Goal: Information Seeking & Learning: Find specific fact

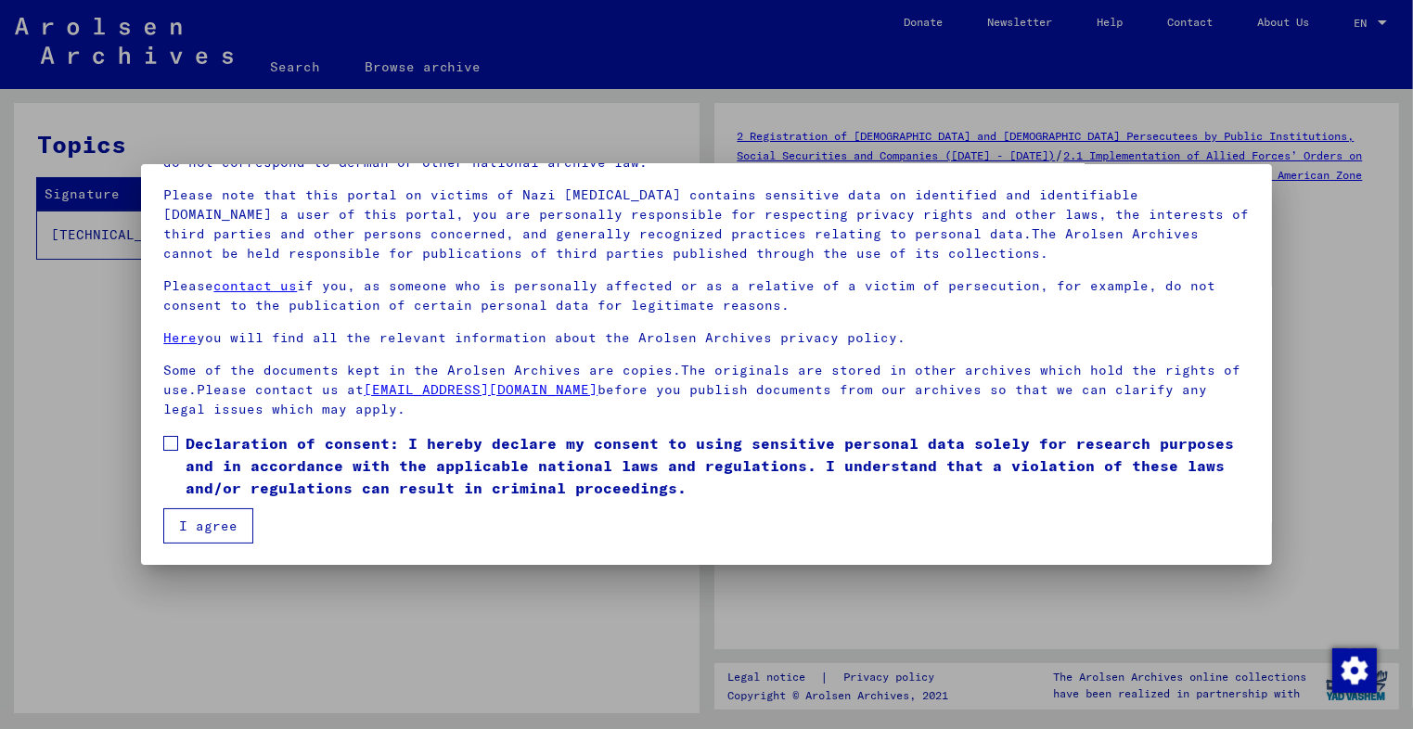
click at [175, 445] on span at bounding box center [170, 443] width 15 height 15
click at [199, 534] on button "I agree" at bounding box center [208, 526] width 90 height 35
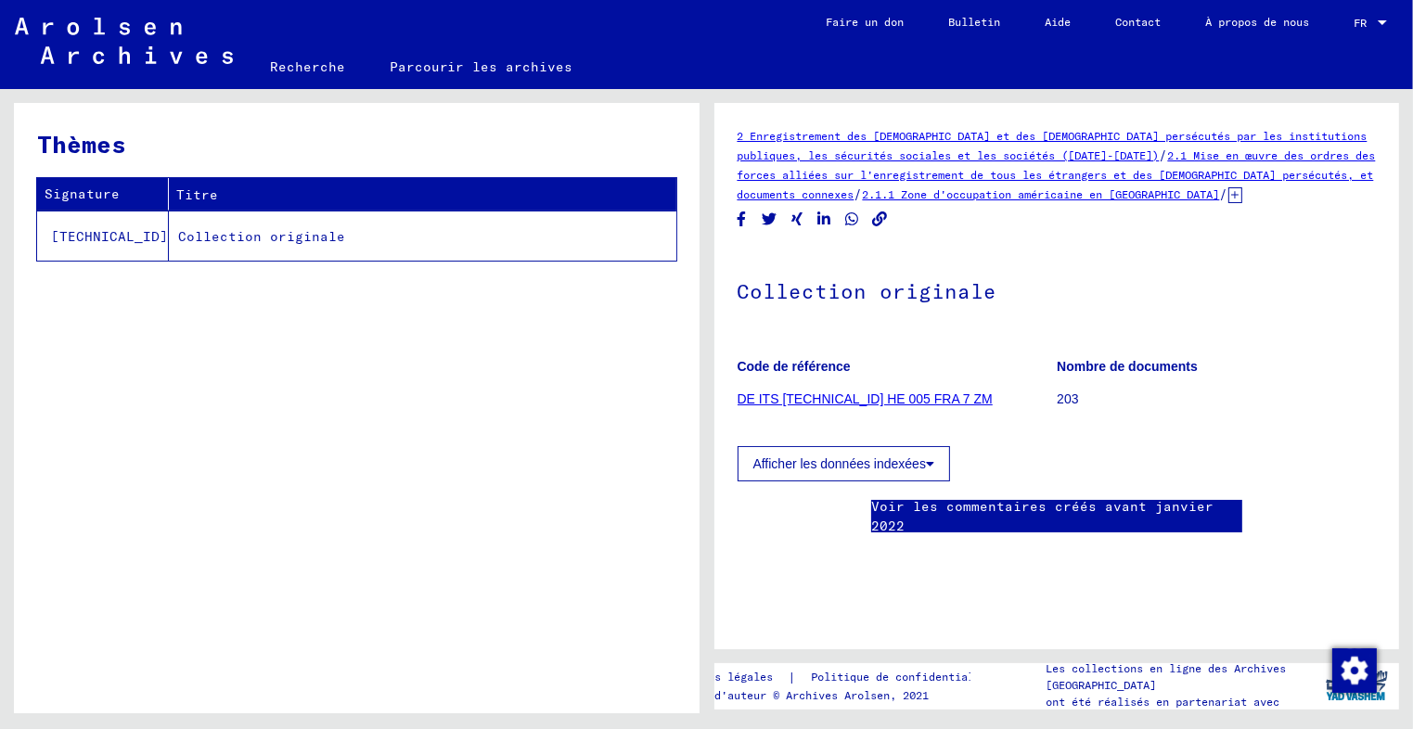
click at [904, 396] on font "DE ITS [TECHNICAL_ID] HE 005 FRA 7 ZM" at bounding box center [865, 399] width 255 height 15
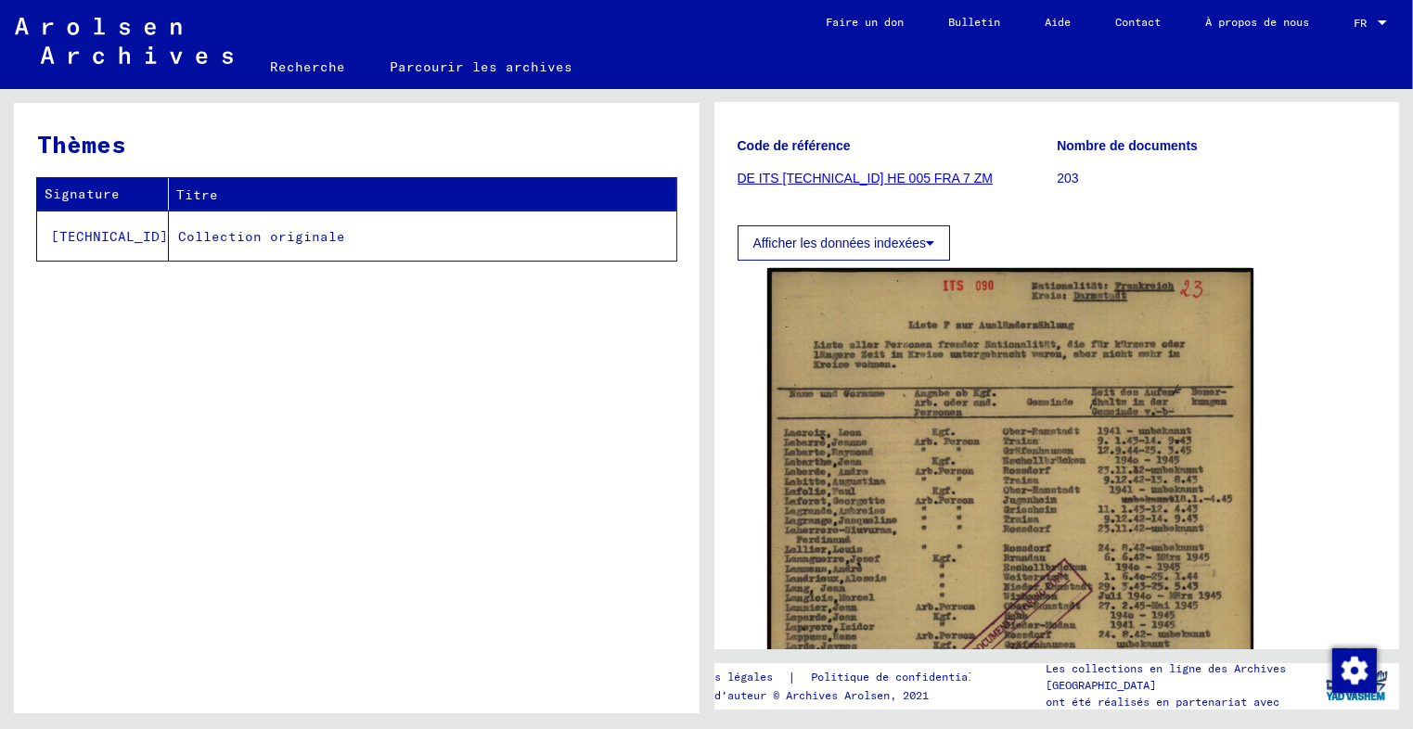
scroll to position [223, 0]
click at [927, 240] on icon at bounding box center [930, 241] width 8 height 13
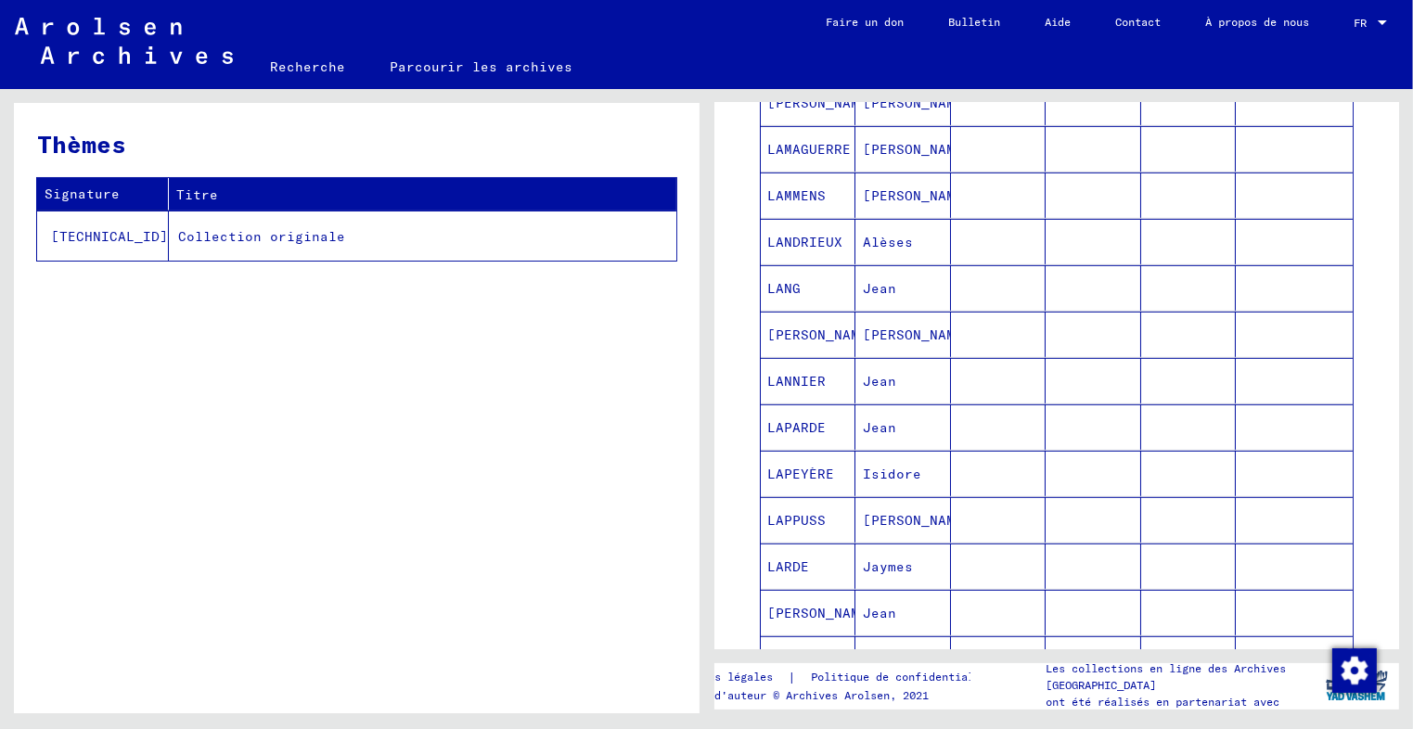
scroll to position [979, 0]
click at [898, 336] on font "[PERSON_NAME]" at bounding box center [917, 336] width 109 height 17
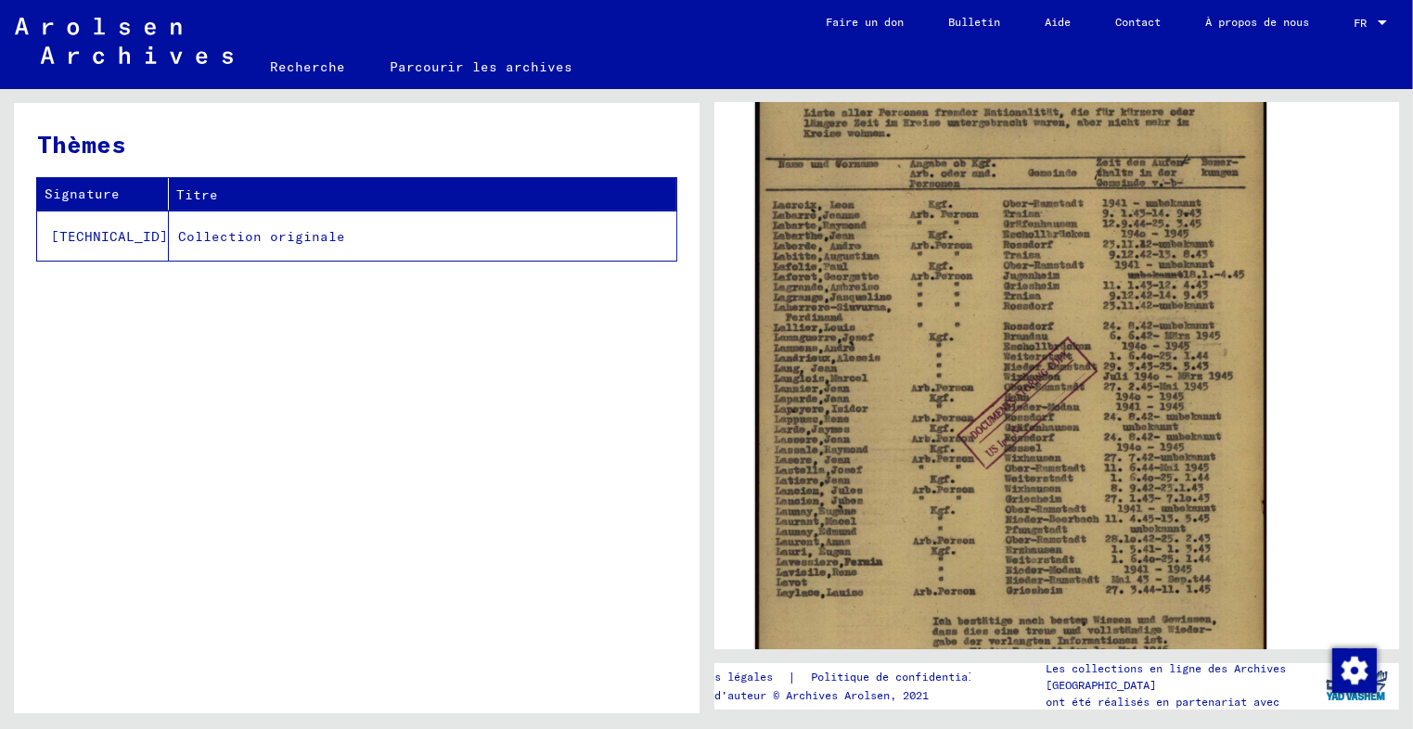
scroll to position [2281, 0]
